Goal: Find specific page/section

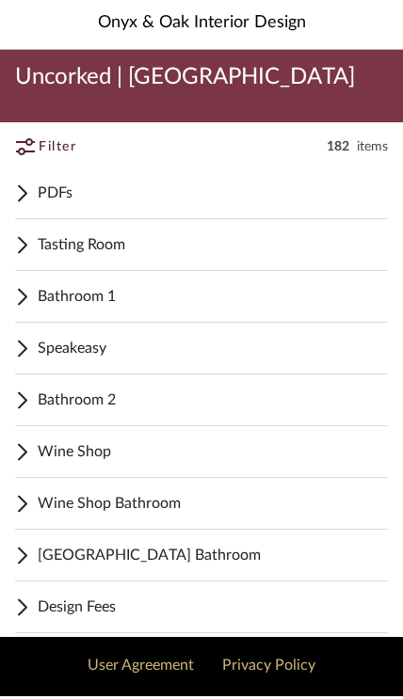
click at [262, 303] on span "Bathroom 1" at bounding box center [213, 299] width 350 height 23
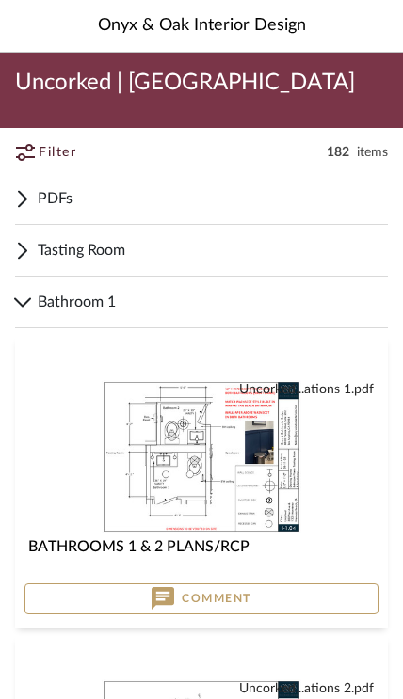
click at [71, 299] on span "Bathroom 1" at bounding box center [213, 302] width 350 height 23
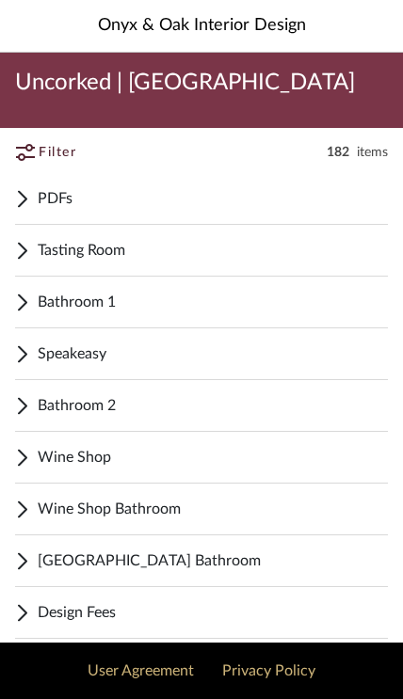
click at [131, 409] on span "Bathroom 2" at bounding box center [213, 405] width 350 height 23
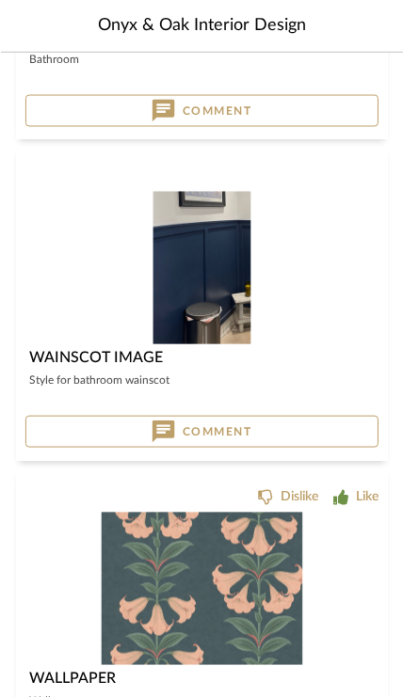
scroll to position [3899, 0]
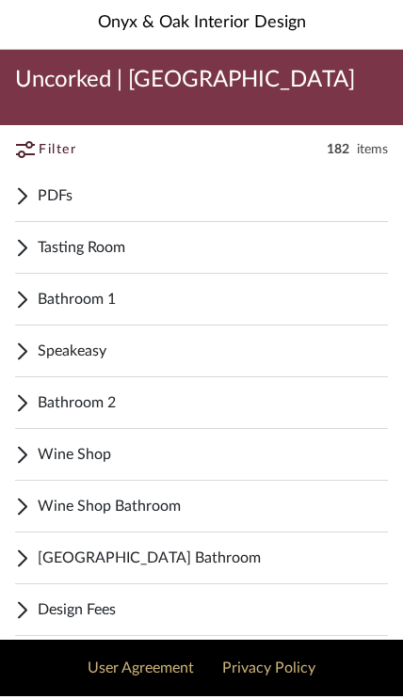
scroll to position [3, 0]
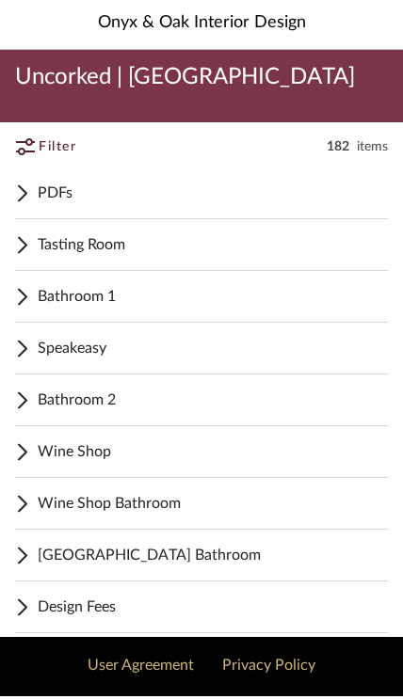
click at [245, 353] on span "Speakeasy" at bounding box center [213, 351] width 350 height 23
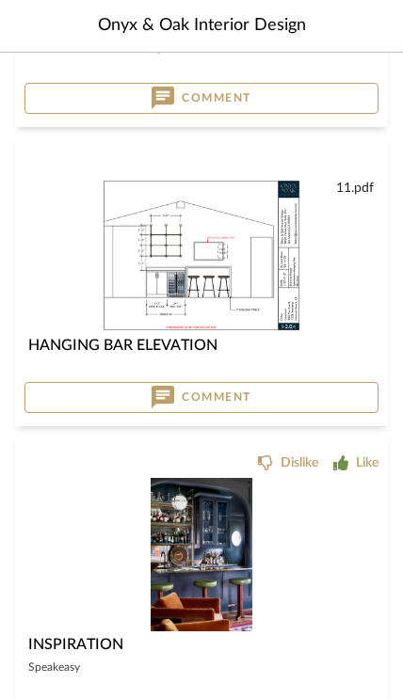
scroll to position [2283, 0]
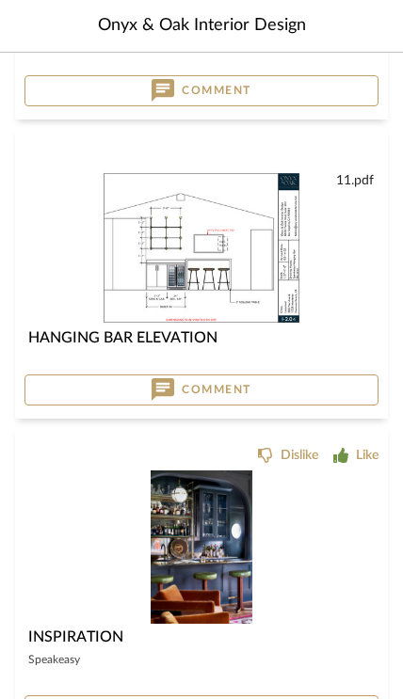
click at [214, 540] on img "0" at bounding box center [202, 546] width 103 height 153
